Goal: Information Seeking & Learning: Find specific fact

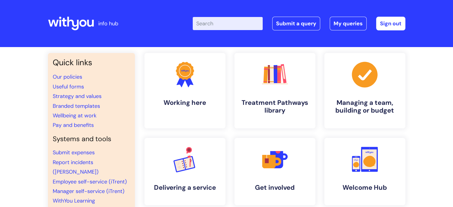
click at [238, 26] on input "Enter your search term here..." at bounding box center [228, 23] width 70 height 13
type input "RAF"
click button "Search" at bounding box center [0, 0] width 0 height 0
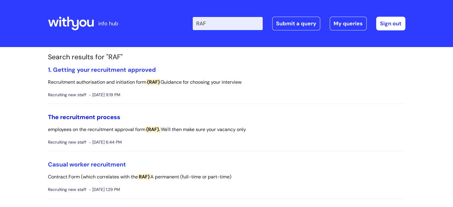
click at [108, 115] on link "The recruitment process" at bounding box center [84, 117] width 72 height 8
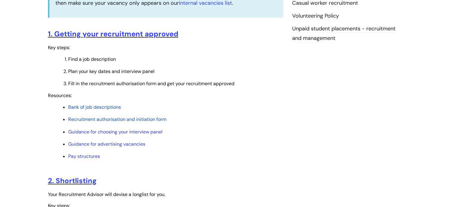
scroll to position [228, 0]
click at [142, 120] on span "Recruitment authorisation and initiation form" at bounding box center [117, 119] width 98 height 6
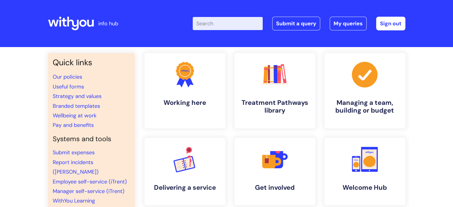
click at [222, 13] on div "Enter your search term here... Search Submit a query My queries Welcome [PERSON…" at bounding box center [271, 23] width 269 height 35
click at [223, 21] on input "Enter your search term here..." at bounding box center [228, 23] width 70 height 13
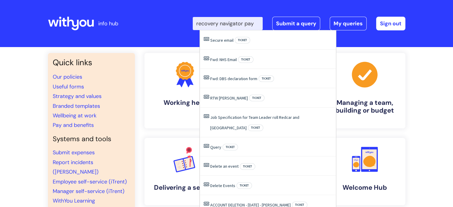
type input "recovery navigator pay"
click button "Search" at bounding box center [0, 0] width 0 height 0
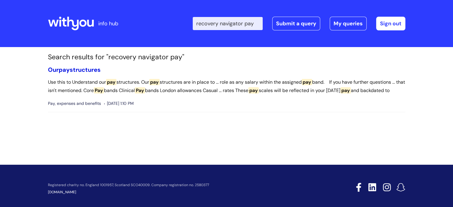
click at [95, 69] on link "Our pay structures" at bounding box center [74, 70] width 53 height 8
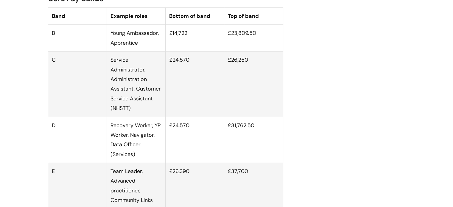
scroll to position [383, 0]
